Goal: Find specific page/section: Find specific page/section

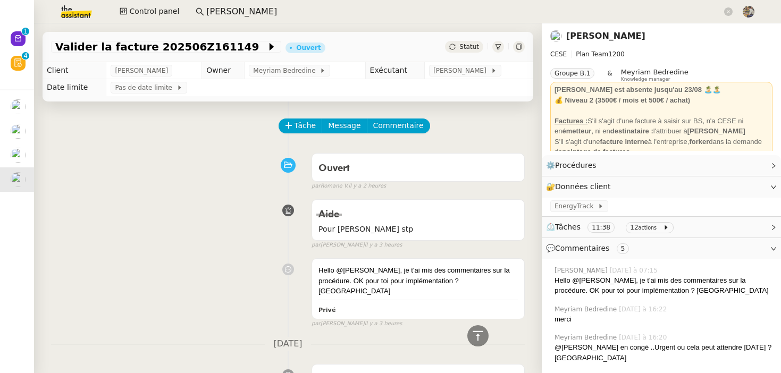
scroll to position [434, 0]
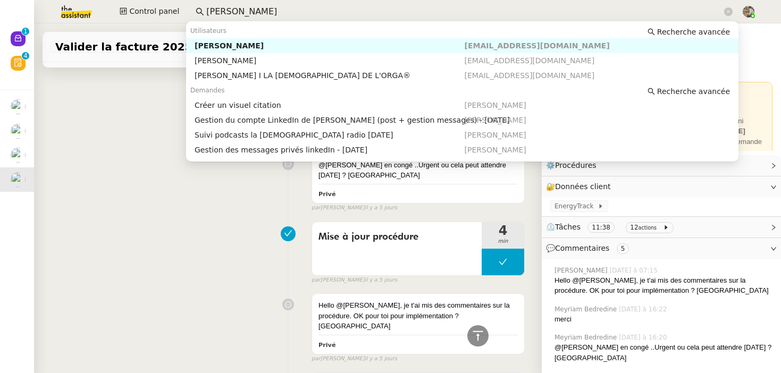
click at [336, 11] on input "[PERSON_NAME]" at bounding box center [464, 12] width 516 height 14
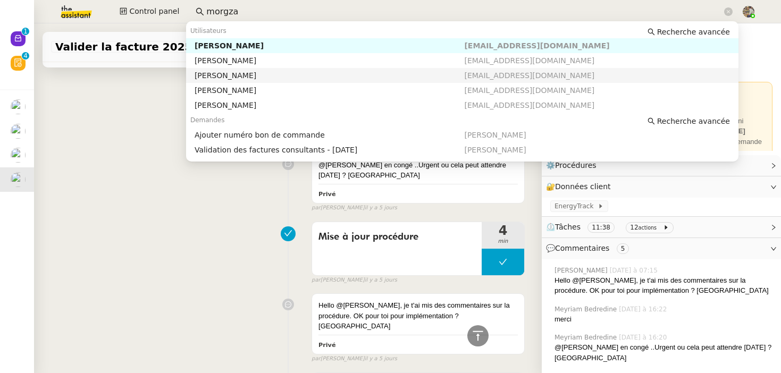
click at [296, 77] on div "[PERSON_NAME]" at bounding box center [330, 76] width 270 height 10
type input "morgza"
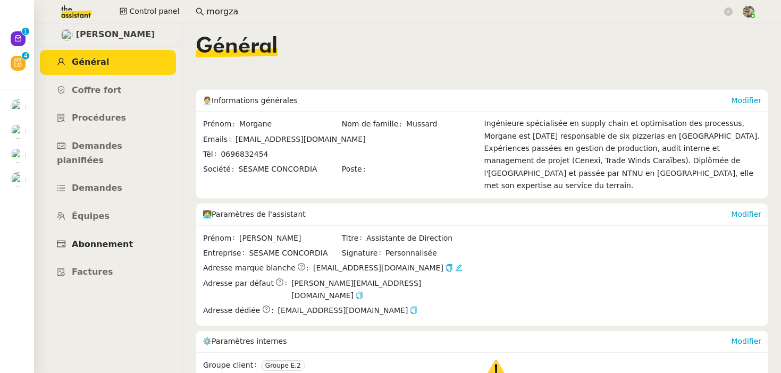
click at [104, 232] on link "Abonnement" at bounding box center [108, 244] width 136 height 25
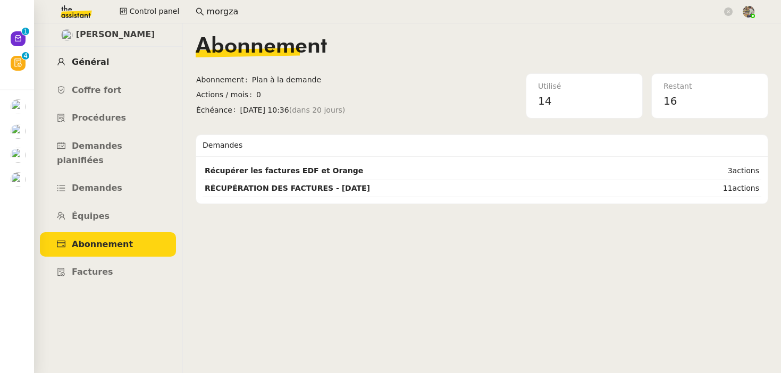
click at [105, 57] on link "Général" at bounding box center [108, 62] width 136 height 25
